Goal: Transaction & Acquisition: Purchase product/service

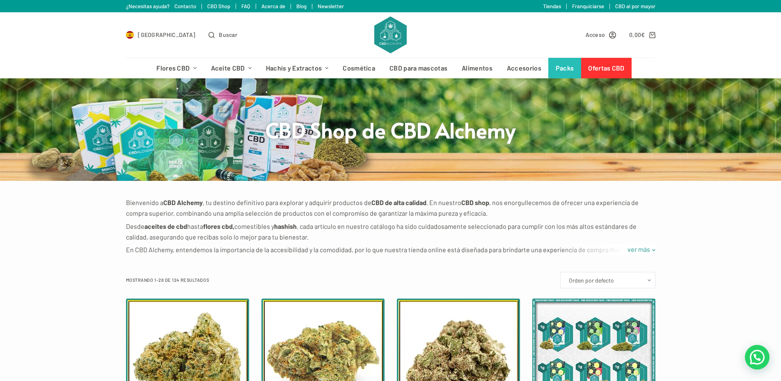
click at [553, 7] on link "Tiendas" at bounding box center [552, 6] width 18 height 7
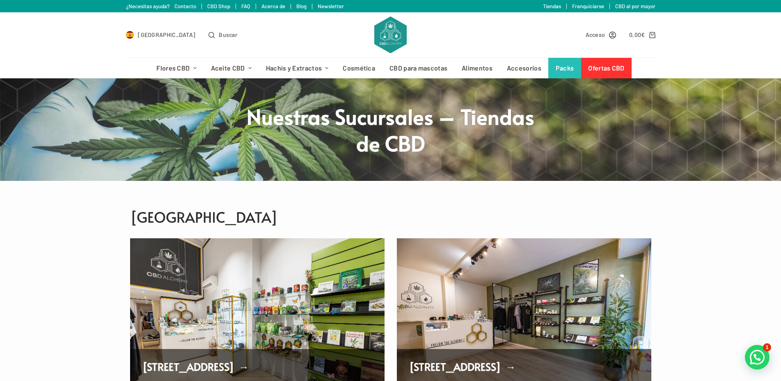
click at [628, 12] on div "Acceso 0,00 € 0" at bounding box center [533, 34] width 245 height 45
click at [629, 7] on link "CBD al por mayor" at bounding box center [635, 6] width 40 height 7
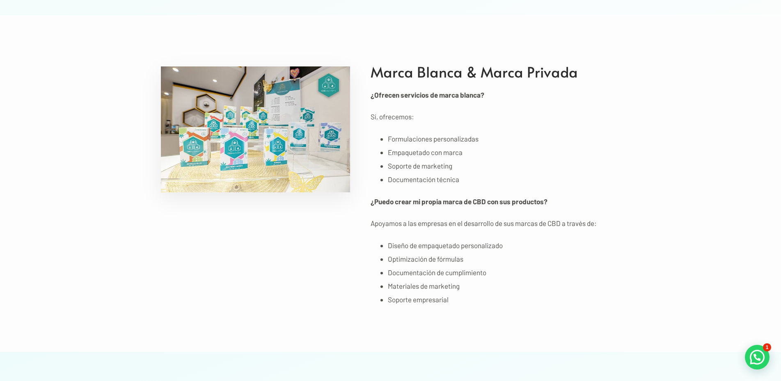
scroll to position [2539, 0]
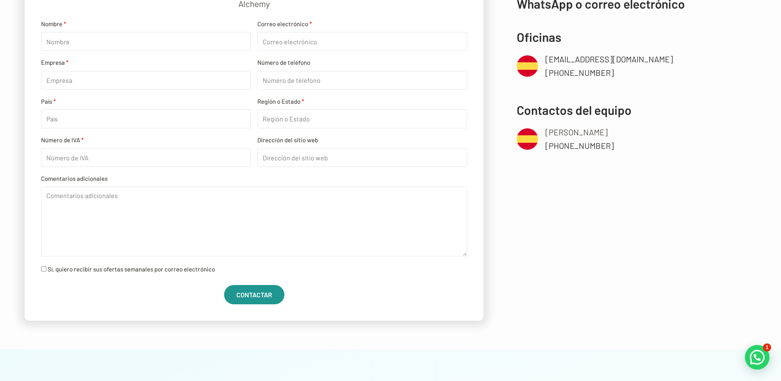
scroll to position [0, 0]
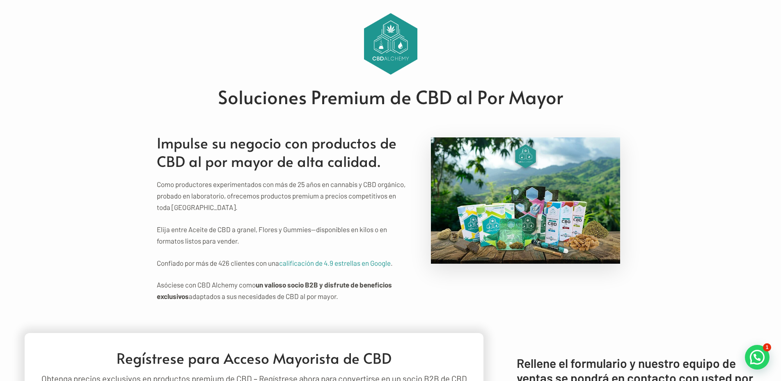
click at [395, 32] on img at bounding box center [390, 44] width 53 height 62
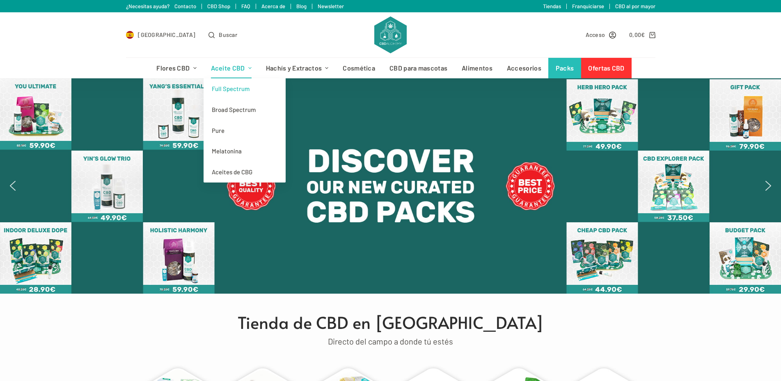
click at [219, 89] on link "Full Spectrum" at bounding box center [245, 88] width 82 height 21
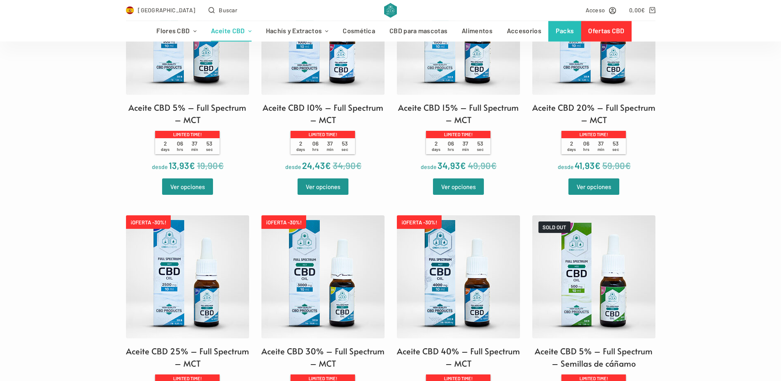
scroll to position [319, 0]
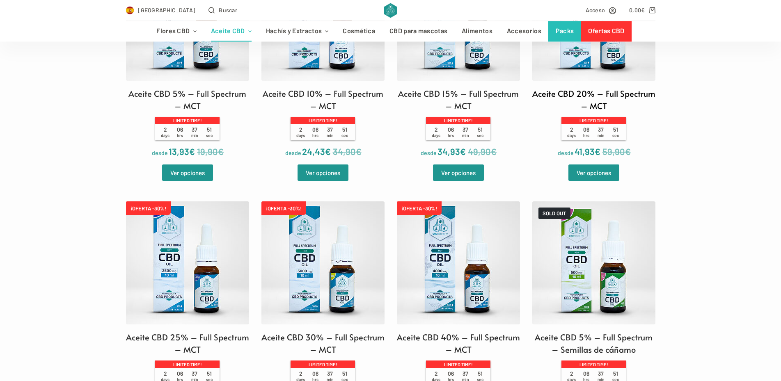
click at [596, 132] on span "37 min" at bounding box center [601, 132] width 15 height 12
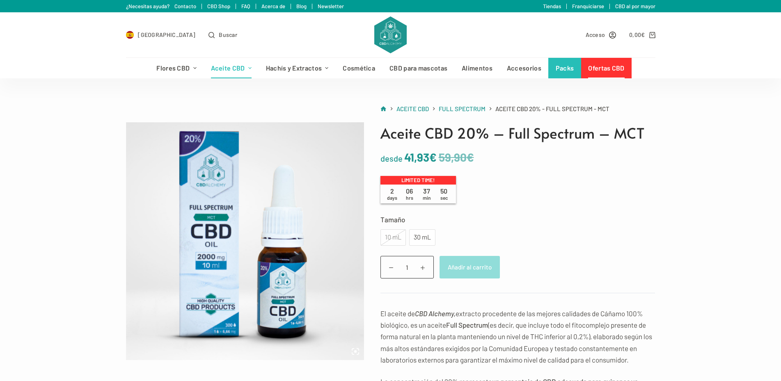
click at [469, 277] on button "Añadir al carrito" at bounding box center [470, 267] width 60 height 23
click at [432, 211] on div "Aceite CBD 20% – Full Spectrum – MCT desde 59,90 € 41,93 € Limited time! 2 days…" at bounding box center [509, 382] width 291 height 520
click at [423, 236] on div "30 mL" at bounding box center [422, 237] width 16 height 11
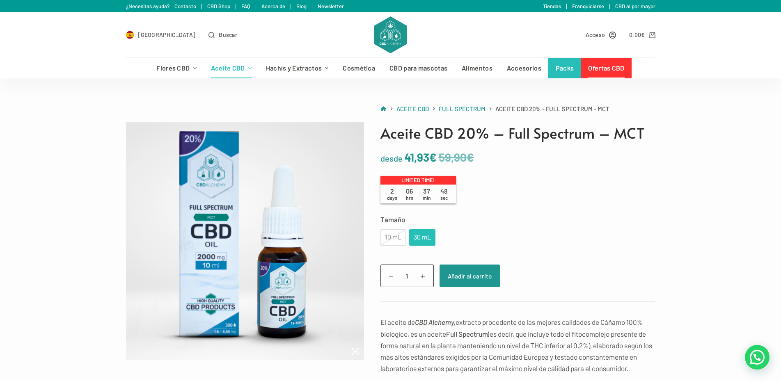
click at [423, 236] on div "30 mL" at bounding box center [422, 237] width 16 height 11
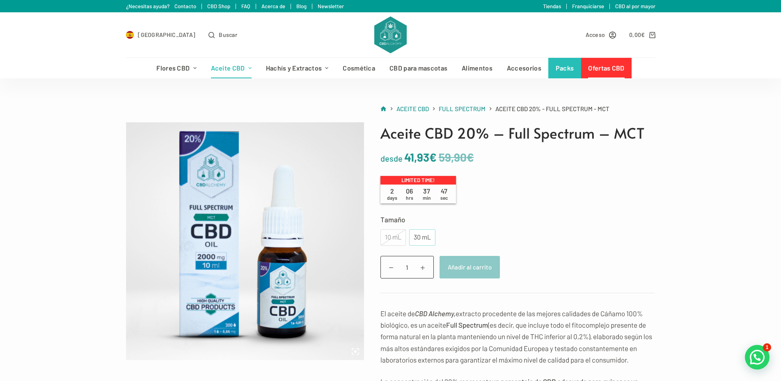
click at [421, 240] on div "30 mL" at bounding box center [422, 237] width 16 height 11
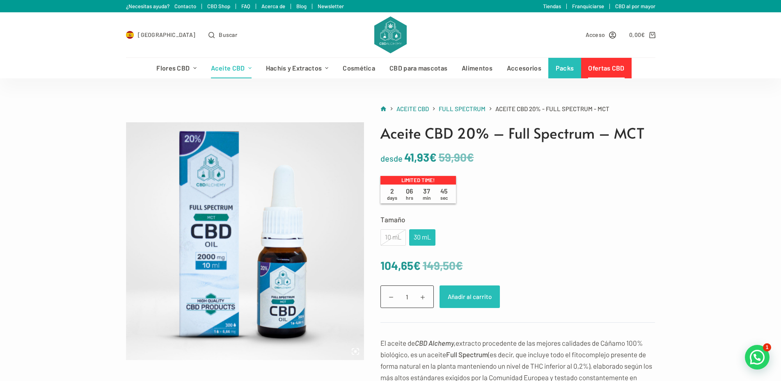
click at [465, 294] on button "Añadir al carrito" at bounding box center [470, 297] width 60 height 23
click at [521, 295] on link "Ver carrito" at bounding box center [529, 297] width 46 height 23
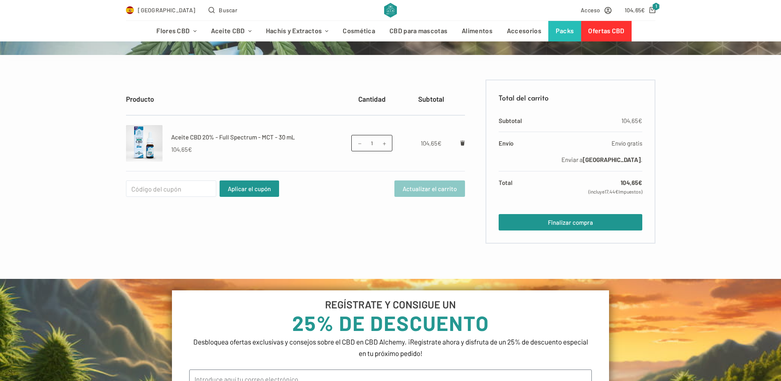
scroll to position [129, 0]
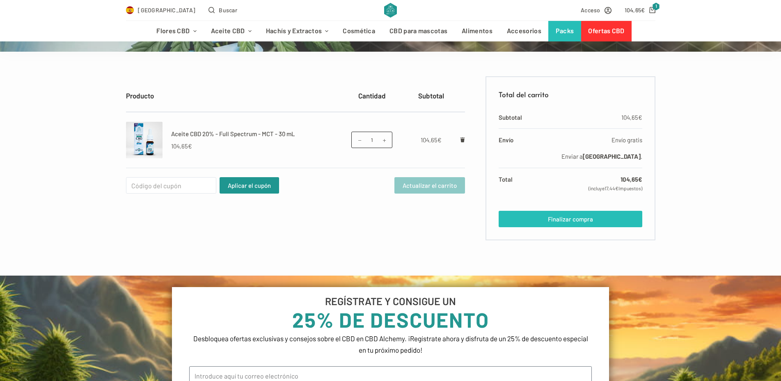
click at [575, 220] on link "Finalizar compra" at bounding box center [570, 219] width 143 height 16
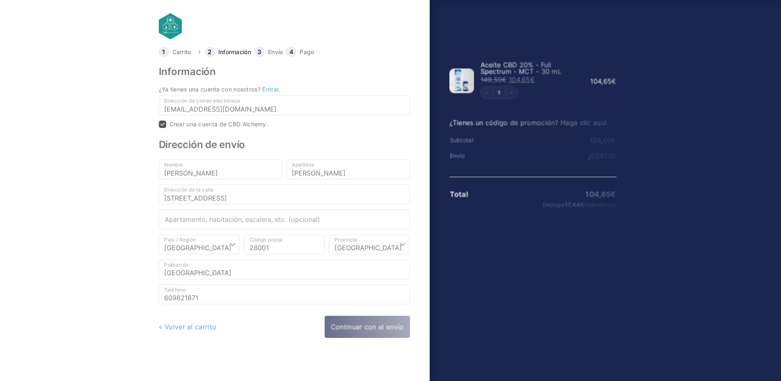
select select "B"
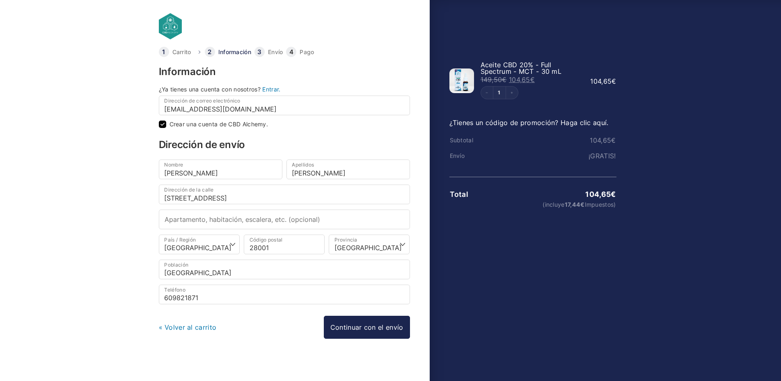
click at [222, 344] on div "Información ¿Ya tienes una cuenta con nosotros? Entrar. Dirección de correo ele…" at bounding box center [284, 216] width 251 height 298
click at [267, 354] on div "Información ¿Ya tienes una cuenta con nosotros? Entrar. Dirección de correo ele…" at bounding box center [284, 216] width 251 height 298
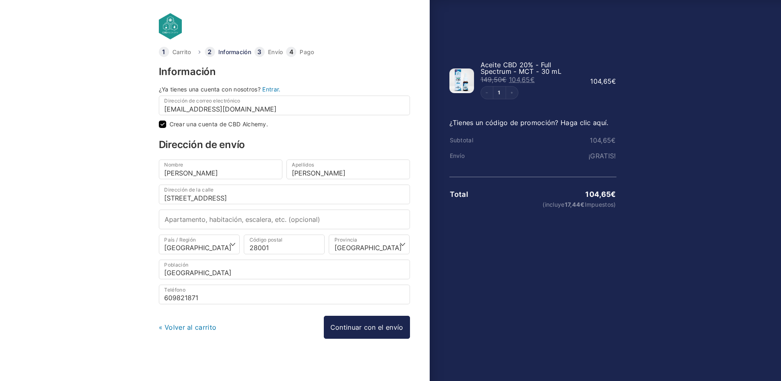
click at [204, 354] on div "Información ¿Ya tienes una cuenta con nosotros? Entrar. Dirección de correo ele…" at bounding box center [284, 216] width 251 height 298
drag, startPoint x: 203, startPoint y: 354, endPoint x: 185, endPoint y: 349, distance: 18.7
click at [202, 354] on div "Información ¿Ya tienes una cuenta con nosotros? Entrar. Dirección de correo ele…" at bounding box center [284, 216] width 251 height 298
click at [73, 309] on body "Carrito Información Envío Pago Información ¿Ya tienes una cuenta con nosotros? …" at bounding box center [390, 177] width 781 height 355
click at [261, 53] on li "Envío" at bounding box center [270, 52] width 32 height 10
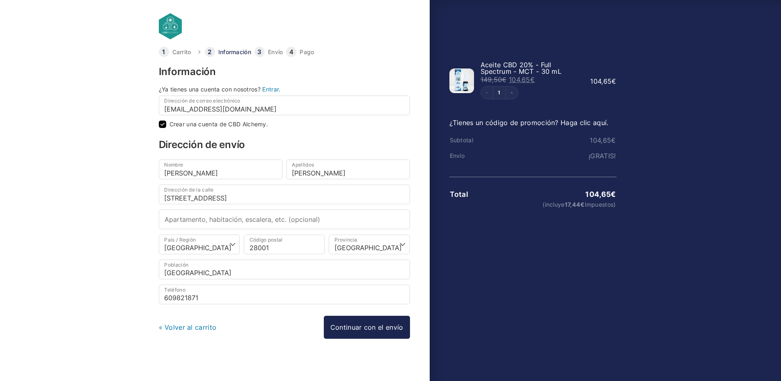
click at [270, 50] on li "Envío" at bounding box center [270, 52] width 32 height 10
click at [348, 325] on link "Continuar con el envío" at bounding box center [367, 327] width 86 height 23
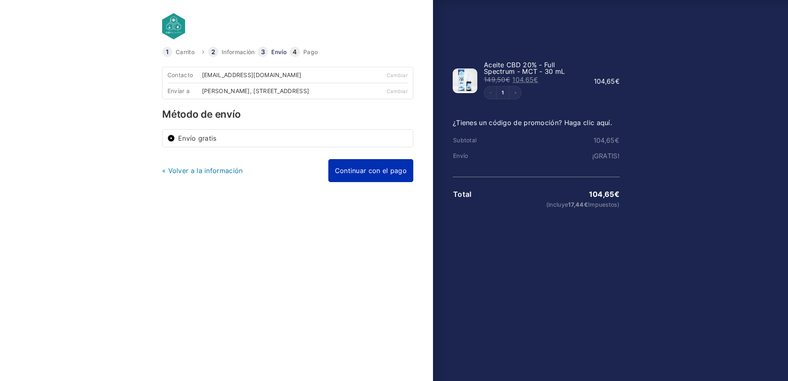
click at [354, 176] on link "Continuar con el pago" at bounding box center [370, 170] width 85 height 23
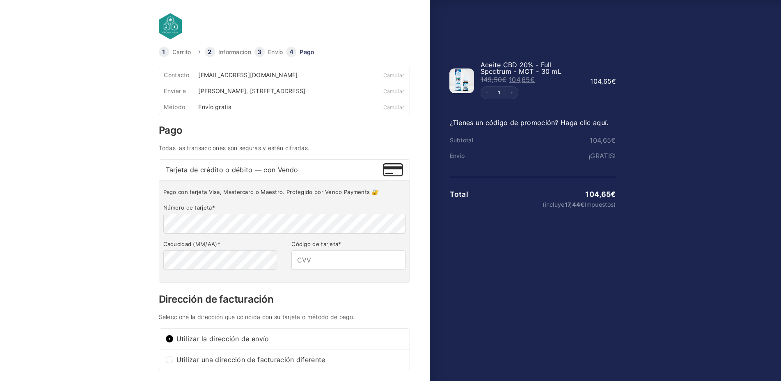
click at [294, 170] on div "Tarjeta de crédito o débito — con Vendo" at bounding box center [284, 170] width 250 height 21
click at [342, 173] on span "Tarjeta de crédito o débito — con Vendo" at bounding box center [275, 170] width 218 height 7
click at [0, 0] on input "Tarjeta de crédito o débito — con Vendo" at bounding box center [0, 0] width 0 height 0
click at [267, 173] on span "Tarjeta de crédito o débito — con Vendo" at bounding box center [275, 170] width 218 height 7
click at [0, 0] on input "Tarjeta de crédito o débito — con Vendo" at bounding box center [0, 0] width 0 height 0
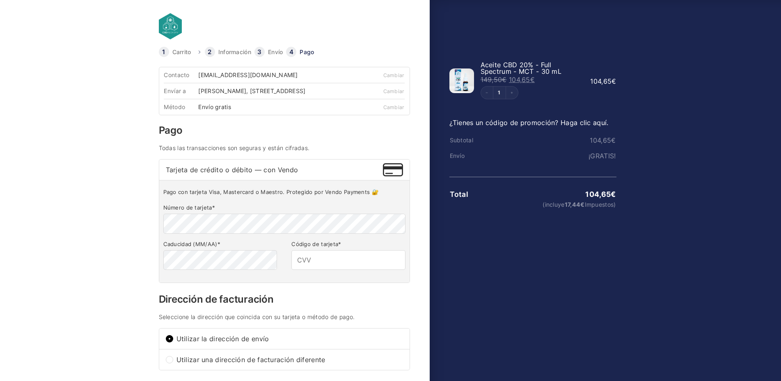
click at [218, 180] on div "Tarjeta de crédito o débito — con Vendo" at bounding box center [284, 170] width 250 height 21
click at [247, 180] on div "Tarjeta de crédito o débito — con Vendo" at bounding box center [284, 170] width 250 height 21
click at [279, 173] on span "Tarjeta de crédito o débito — con Vendo" at bounding box center [275, 170] width 218 height 7
click at [0, 0] on input "Tarjeta de crédito o débito — con Vendo" at bounding box center [0, 0] width 0 height 0
click at [279, 173] on span "Tarjeta de crédito o débito — con Vendo" at bounding box center [275, 170] width 218 height 7
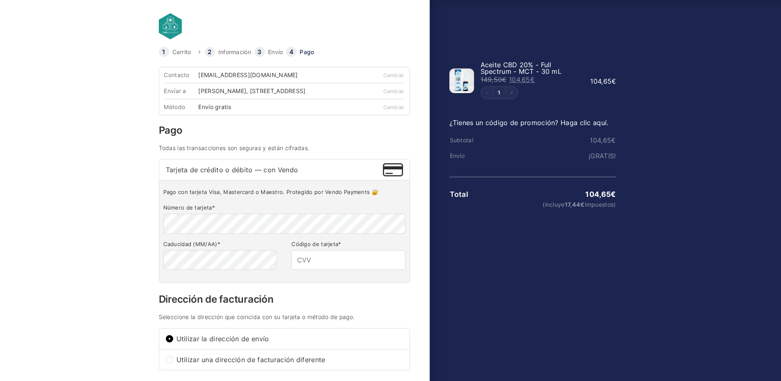
click at [0, 0] on input "Tarjeta de crédito o débito — con Vendo" at bounding box center [0, 0] width 0 height 0
click at [280, 173] on span "Tarjeta de crédito o débito — con Vendo" at bounding box center [275, 170] width 218 height 7
click at [0, 0] on input "Tarjeta de crédito o débito — con Vendo" at bounding box center [0, 0] width 0 height 0
click at [280, 173] on span "Tarjeta de crédito o débito — con Vendo" at bounding box center [275, 170] width 218 height 7
click at [0, 0] on input "Tarjeta de crédito o débito — con Vendo" at bounding box center [0, 0] width 0 height 0
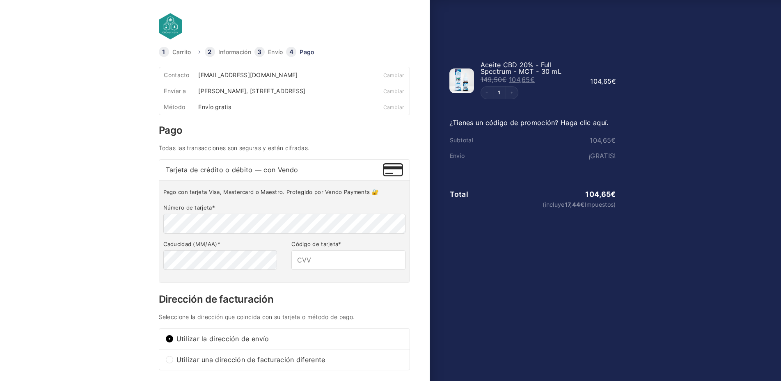
click at [280, 173] on span "Tarjeta de crédito o débito — con Vendo" at bounding box center [275, 170] width 218 height 7
click at [0, 0] on input "Tarjeta de crédito o débito — con Vendo" at bounding box center [0, 0] width 0 height 0
click at [383, 173] on span "Tarjeta de crédito o débito — con Vendo" at bounding box center [275, 170] width 218 height 7
click at [0, 0] on input "Tarjeta de crédito o débito — con Vendo" at bounding box center [0, 0] width 0 height 0
drag, startPoint x: 383, startPoint y: 174, endPoint x: 400, endPoint y: 174, distance: 16.4
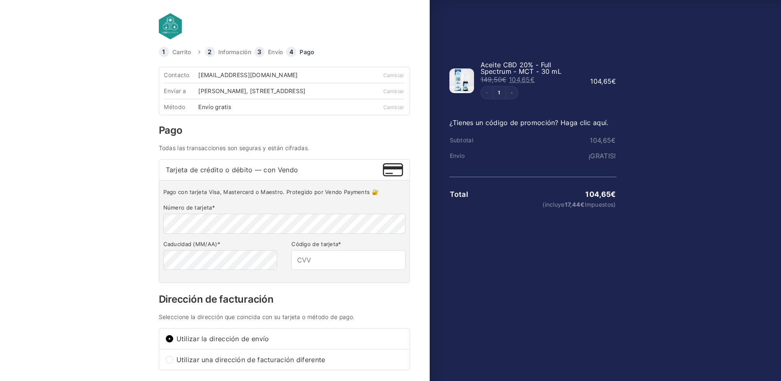
click at [384, 174] on img at bounding box center [393, 169] width 20 height 13
click at [0, 0] on input "Tarjeta de crédito o débito — con Vendo" at bounding box center [0, 0] width 0 height 0
click at [400, 174] on img at bounding box center [393, 169] width 20 height 13
click at [0, 0] on input "Tarjeta de crédito o débito — con Vendo" at bounding box center [0, 0] width 0 height 0
click at [393, 175] on img at bounding box center [393, 169] width 20 height 13
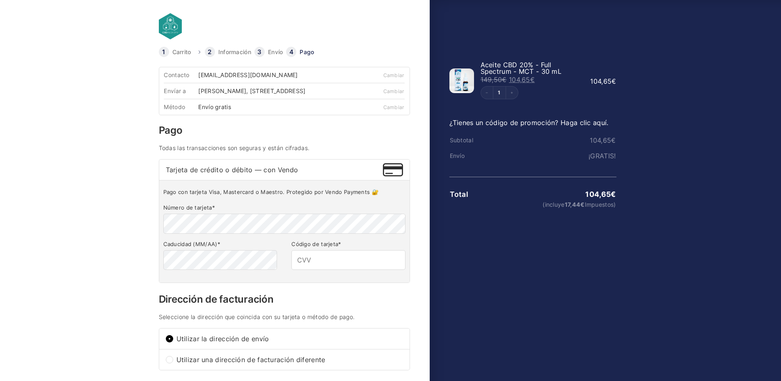
click at [0, 0] on input "Tarjeta de crédito o débito — con Vendo" at bounding box center [0, 0] width 0 height 0
click at [393, 175] on img at bounding box center [393, 169] width 20 height 13
click at [0, 0] on input "Tarjeta de crédito o débito — con Vendo" at bounding box center [0, 0] width 0 height 0
click at [393, 175] on img at bounding box center [393, 169] width 20 height 13
click at [0, 0] on input "Tarjeta de crédito o débito — con Vendo" at bounding box center [0, 0] width 0 height 0
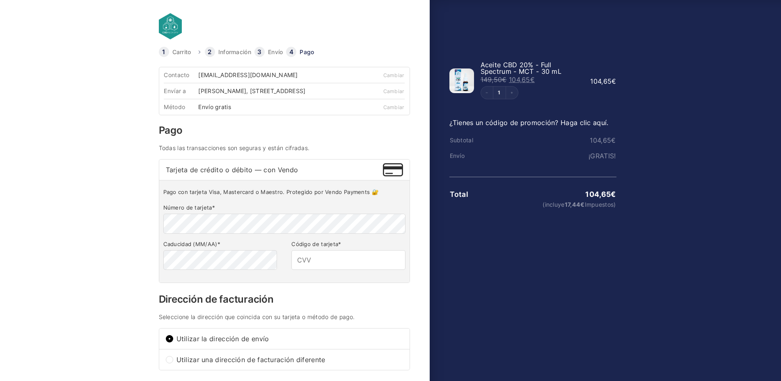
click at [393, 175] on img at bounding box center [393, 169] width 20 height 13
click at [0, 0] on input "Tarjeta de crédito o débito — con Vendo" at bounding box center [0, 0] width 0 height 0
click at [393, 175] on img at bounding box center [393, 169] width 20 height 13
click at [0, 0] on input "Tarjeta de crédito o débito — con Vendo" at bounding box center [0, 0] width 0 height 0
click at [393, 175] on img at bounding box center [393, 169] width 20 height 13
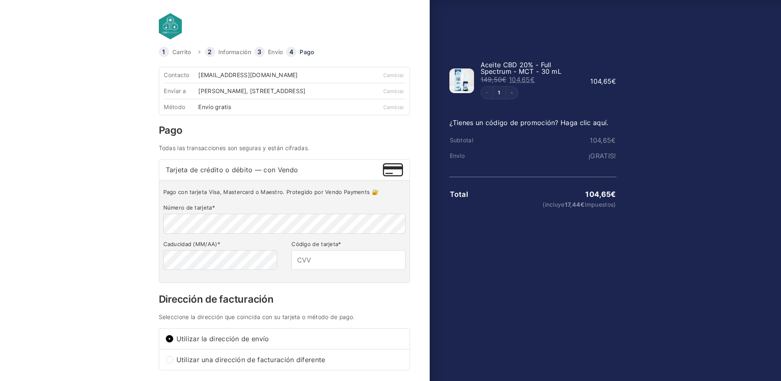
click at [0, 0] on input "Tarjeta de crédito o débito — con Vendo" at bounding box center [0, 0] width 0 height 0
click at [393, 175] on img at bounding box center [393, 169] width 20 height 13
click at [0, 0] on input "Tarjeta de crédito o débito — con Vendo" at bounding box center [0, 0] width 0 height 0
click at [393, 175] on img at bounding box center [393, 169] width 20 height 13
click at [0, 0] on input "Tarjeta de crédito o débito — con Vendo" at bounding box center [0, 0] width 0 height 0
